Goal: Task Accomplishment & Management: Use online tool/utility

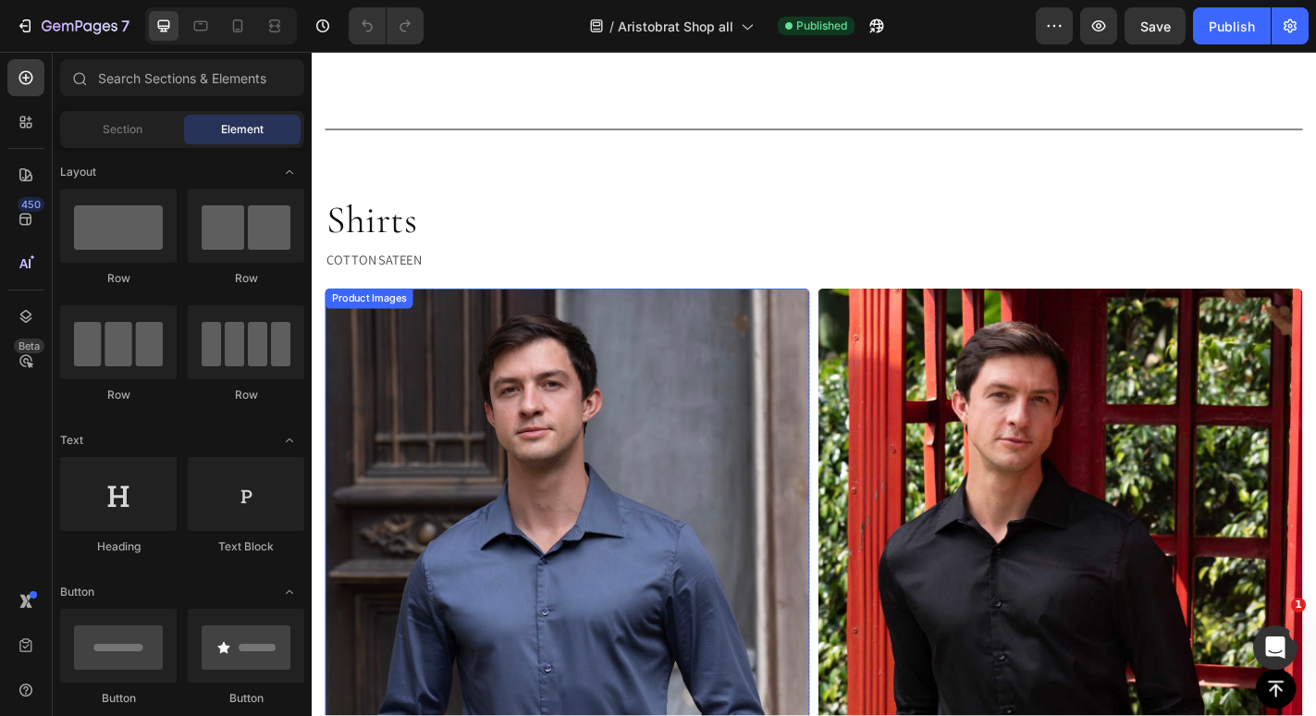
scroll to position [9096, 0]
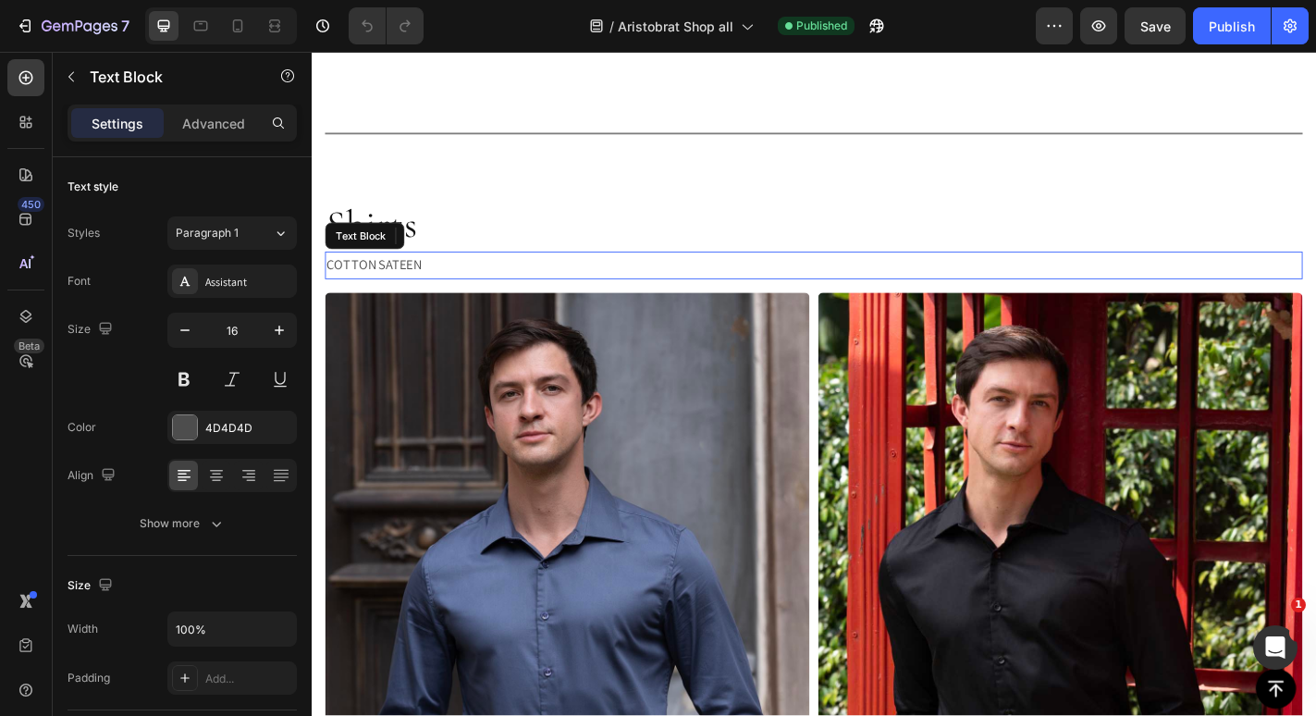
click at [411, 278] on p "COTTON SATEEN" at bounding box center [866, 288] width 1077 height 27
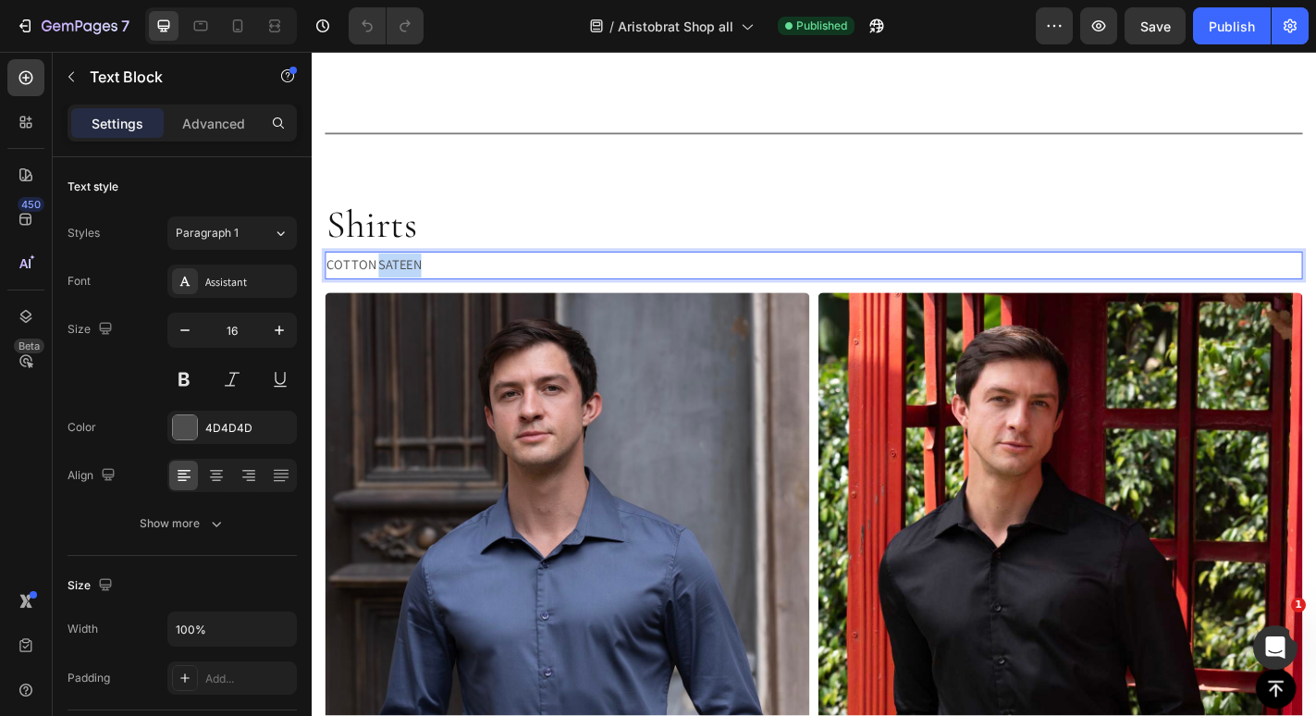
click at [411, 278] on p "COTTON SATEEN" at bounding box center [866, 288] width 1077 height 27
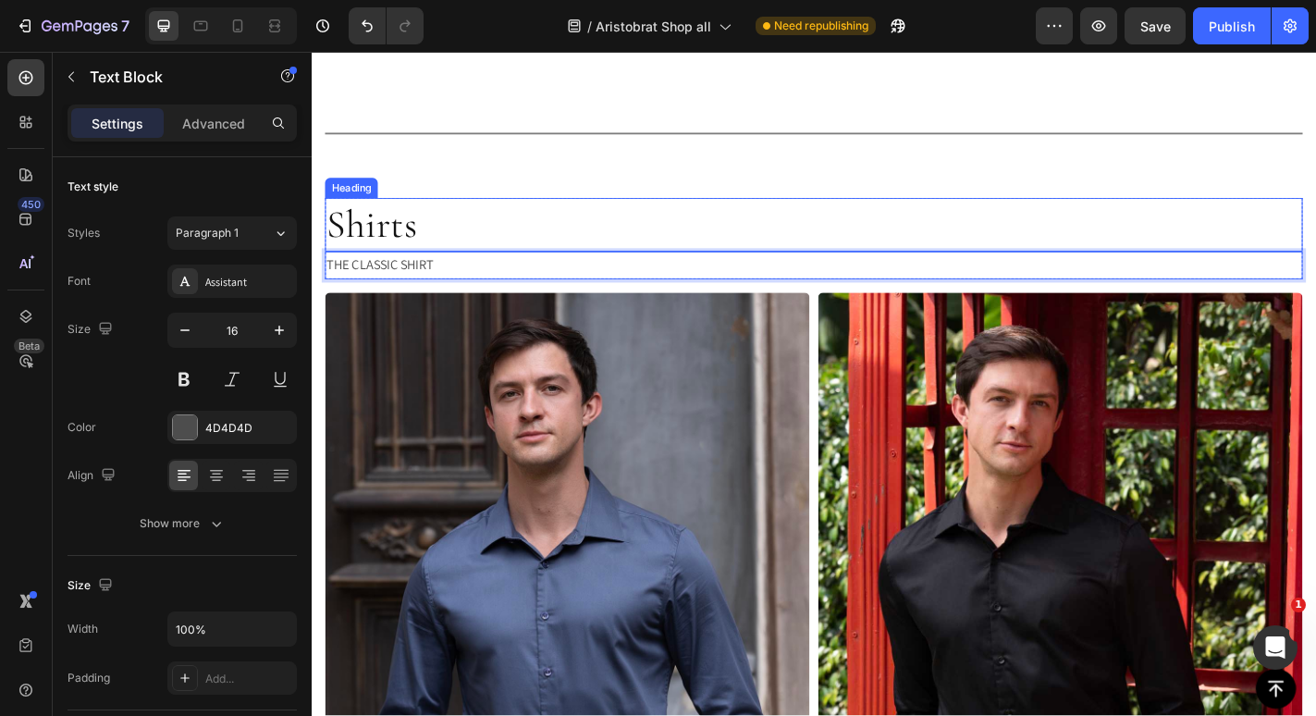
click at [666, 244] on h2 "Shirts" at bounding box center [867, 243] width 1080 height 59
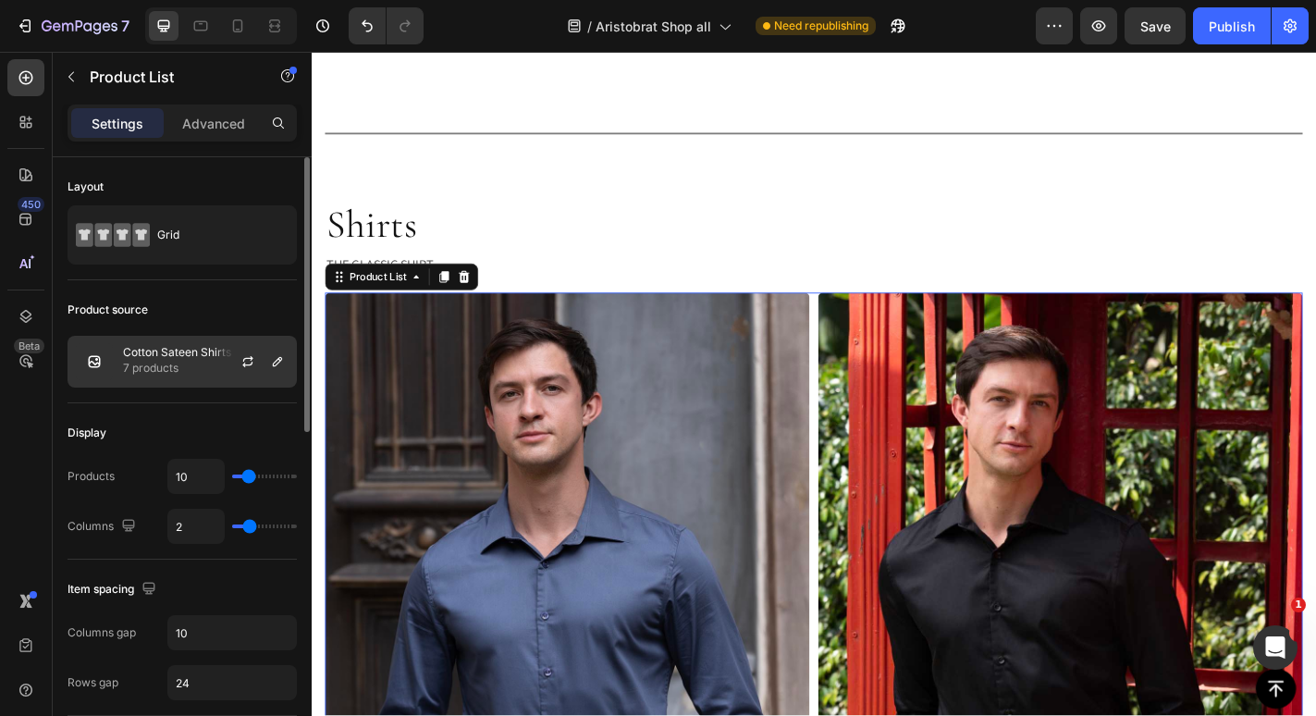
click at [184, 342] on div "Cotton Sateen Shirts 7 products" at bounding box center [182, 362] width 229 height 52
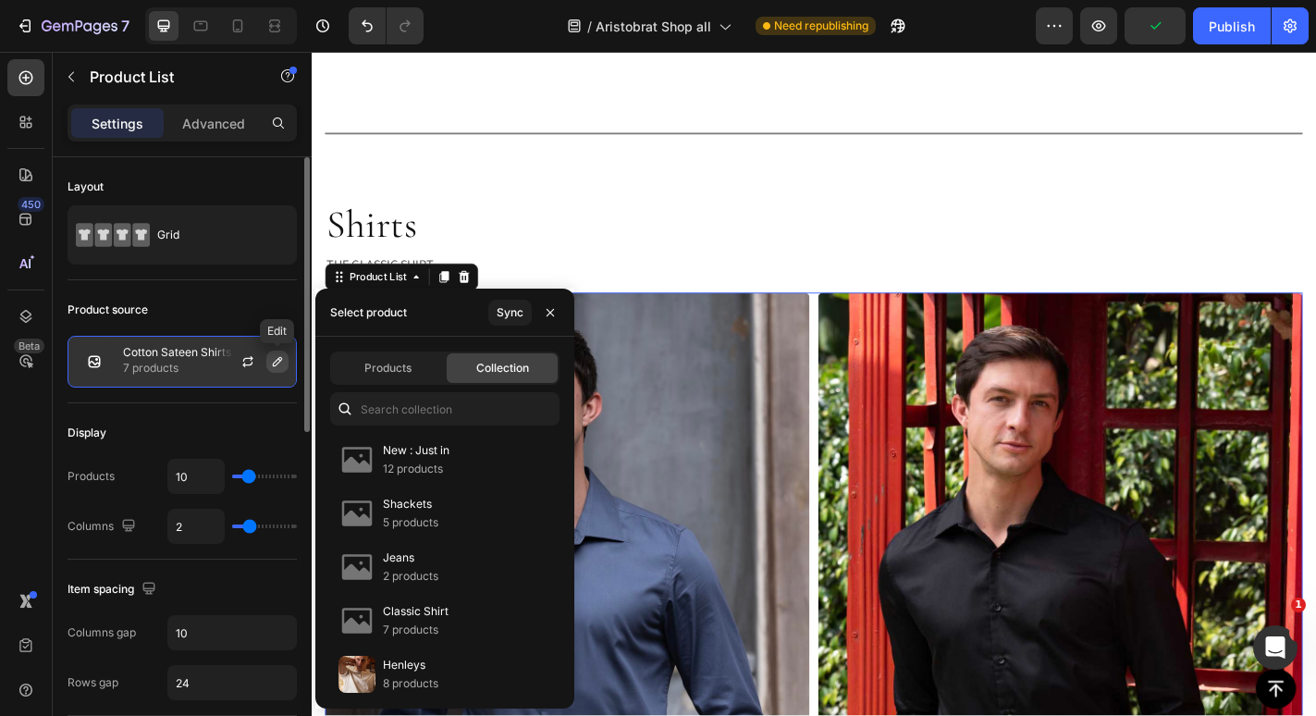
click at [271, 363] on icon "button" at bounding box center [277, 361] width 15 height 15
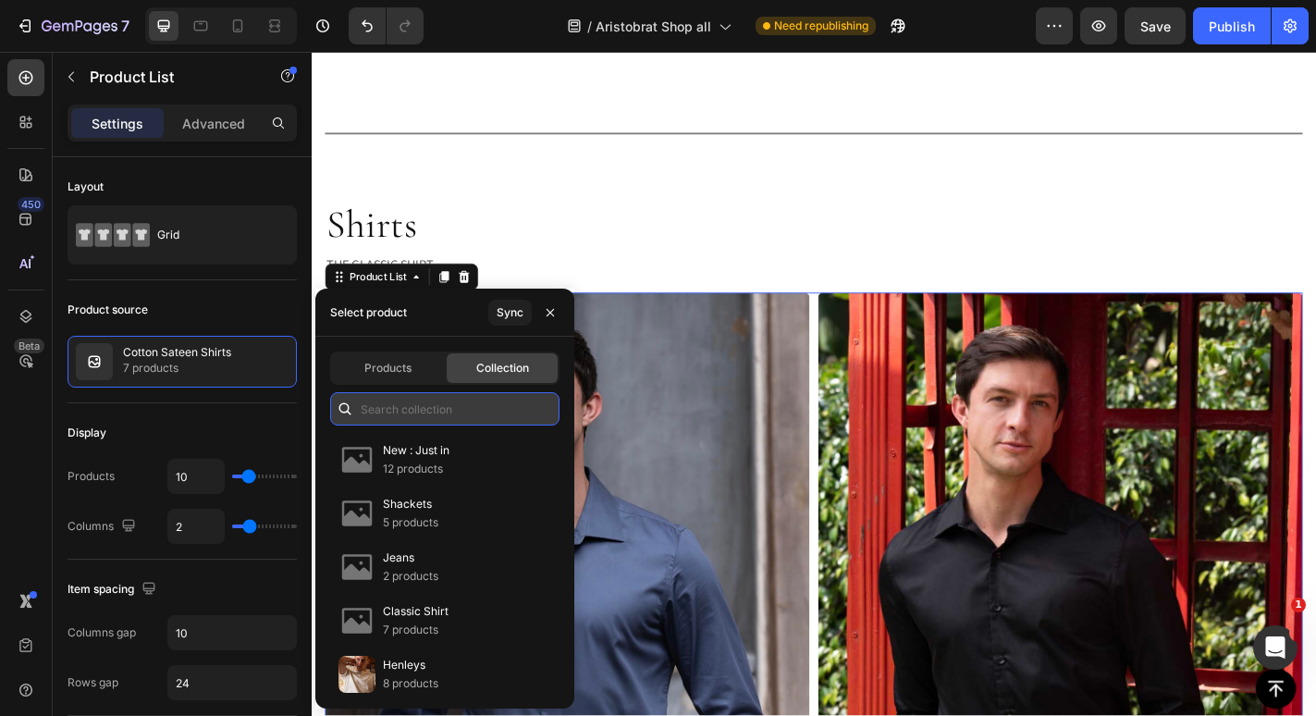
click at [401, 407] on input "text" at bounding box center [444, 408] width 229 height 33
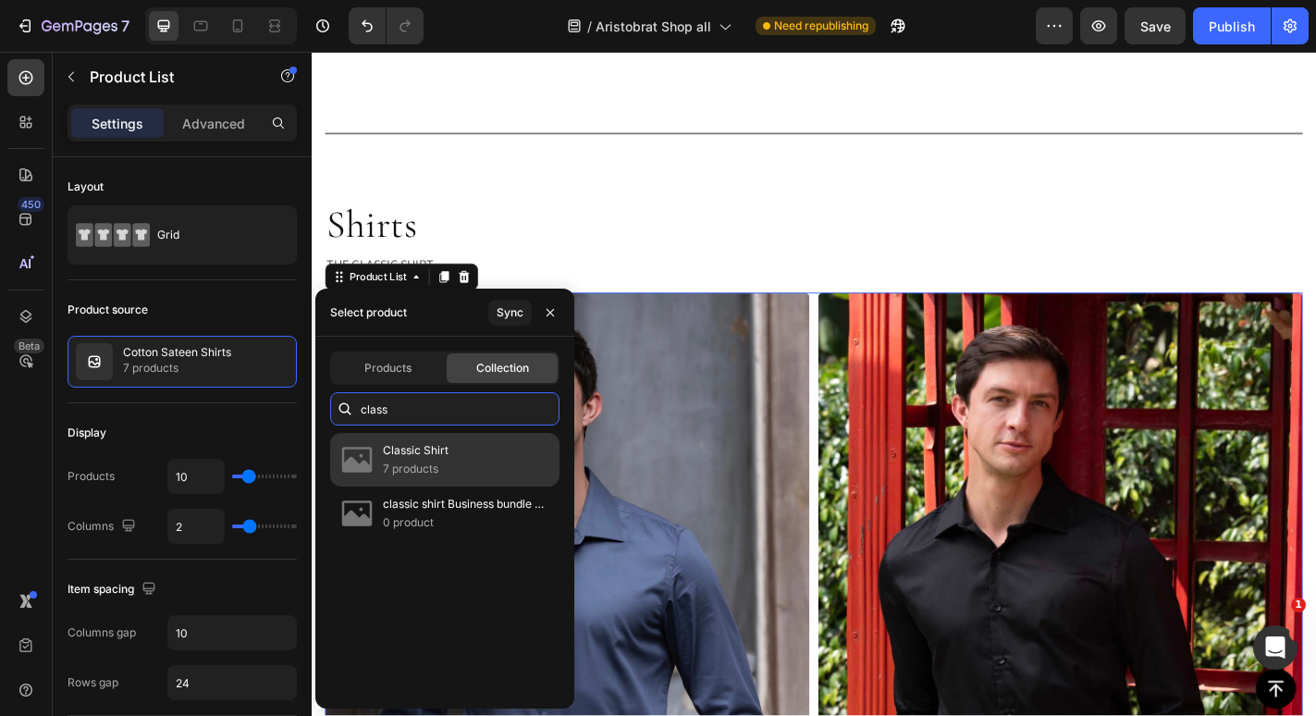
type input "class"
click at [432, 457] on p "Classic Shirt" at bounding box center [416, 450] width 66 height 19
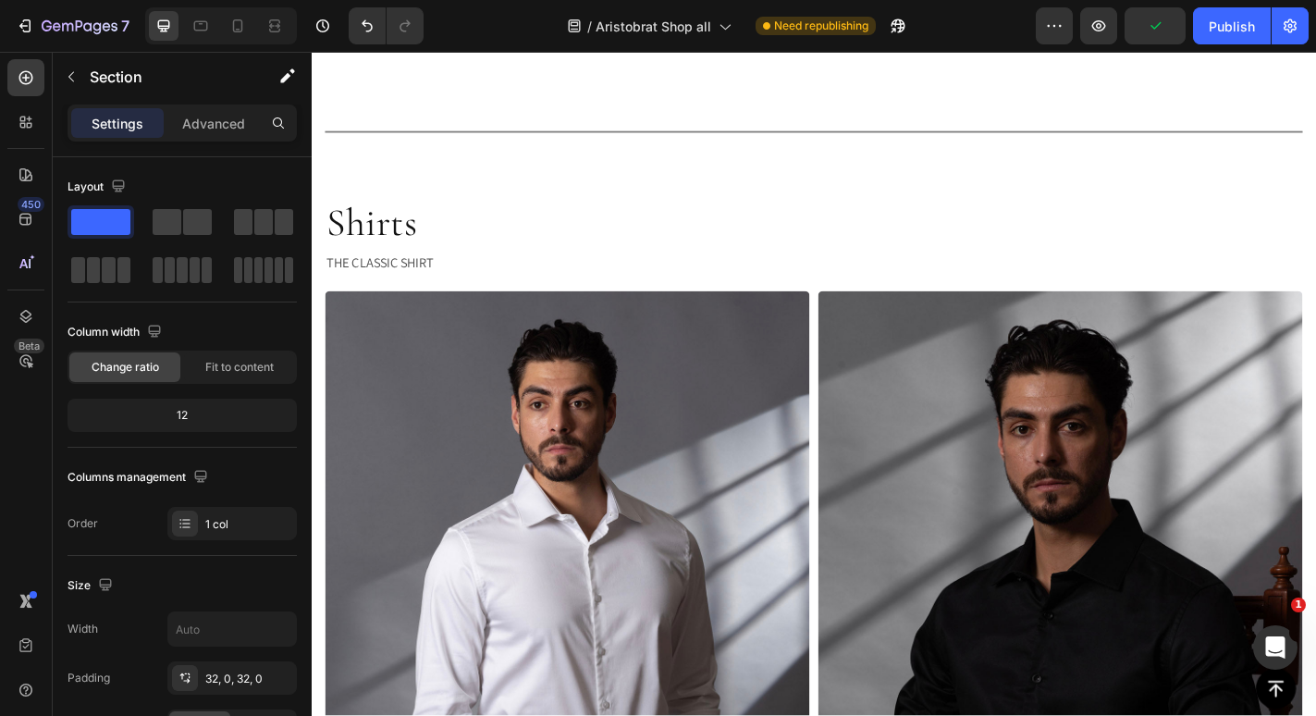
scroll to position [9155, 0]
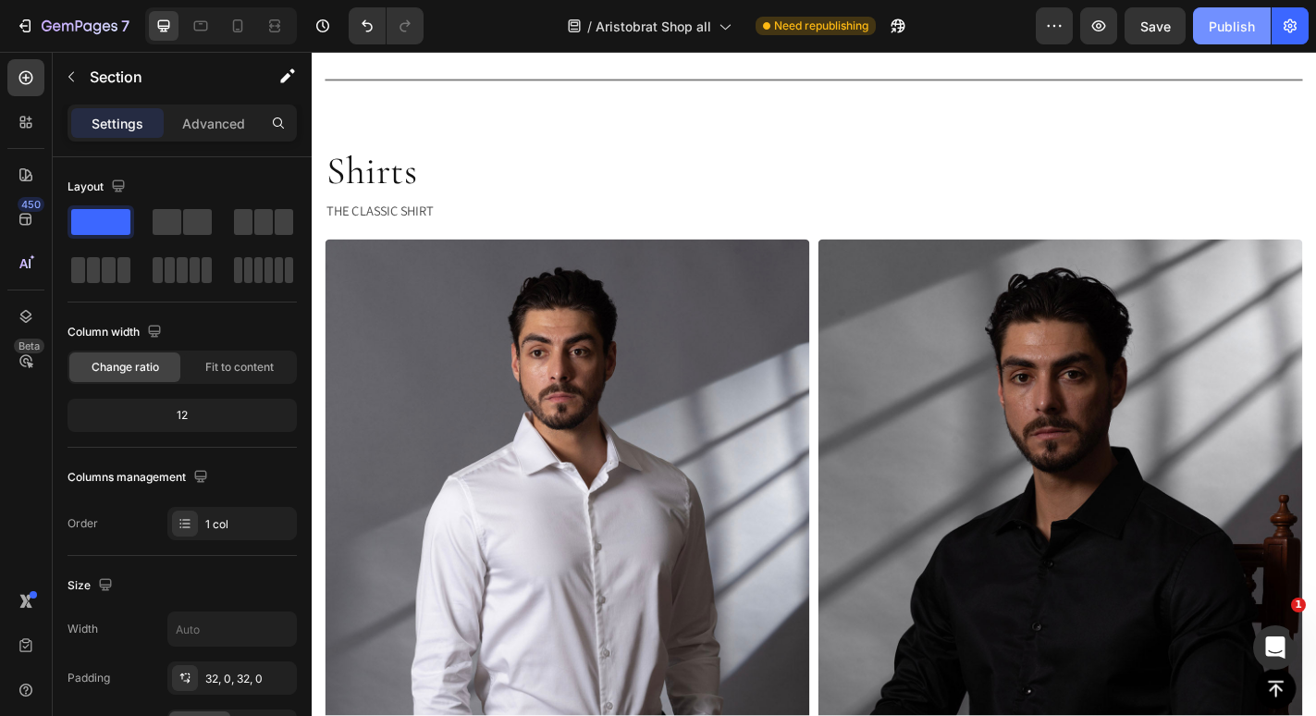
click at [1241, 21] on div "Publish" at bounding box center [1232, 26] width 46 height 19
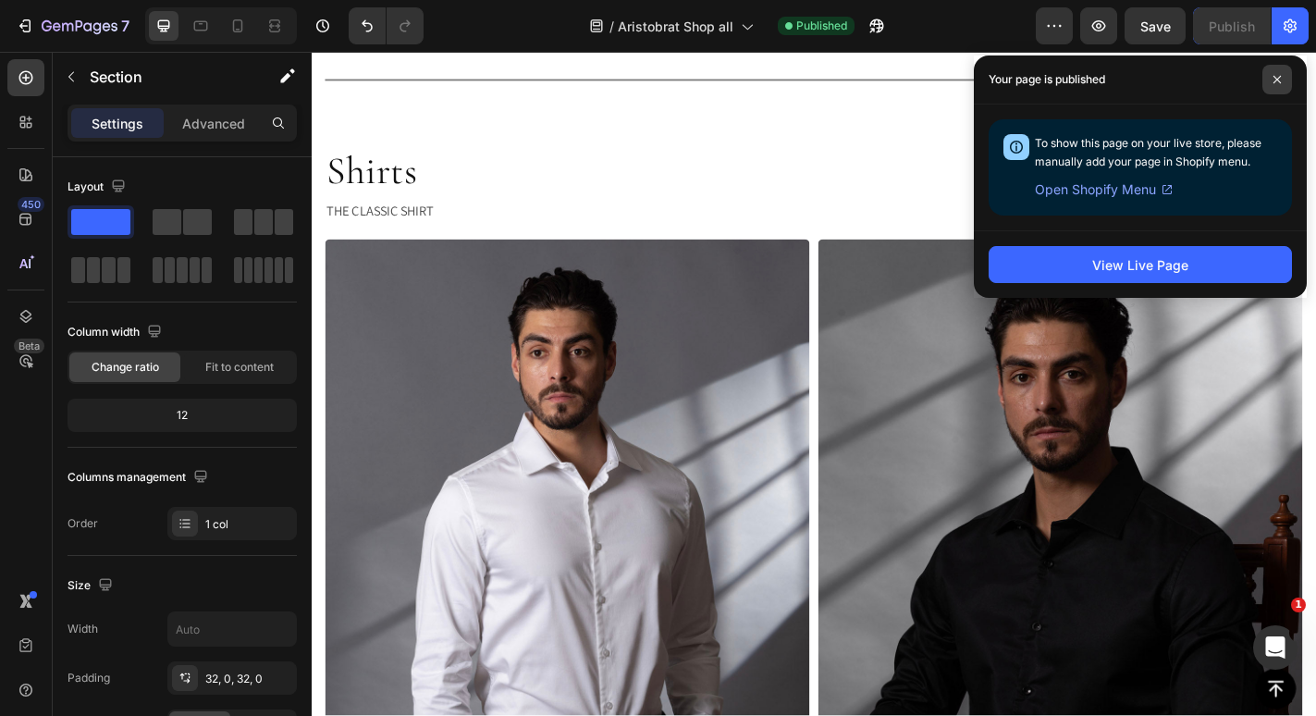
click at [1278, 77] on icon at bounding box center [1277, 79] width 9 height 9
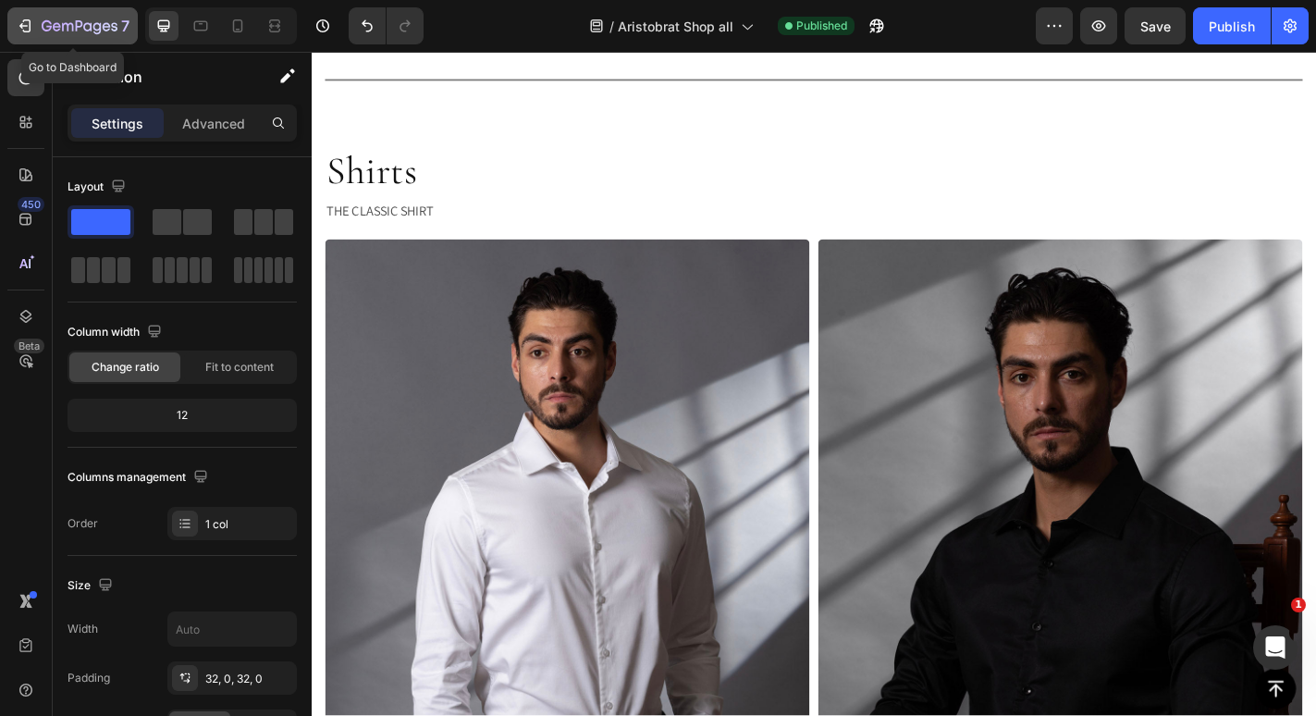
click at [31, 23] on icon "button" at bounding box center [27, 25] width 8 height 13
